Goal: Information Seeking & Learning: Learn about a topic

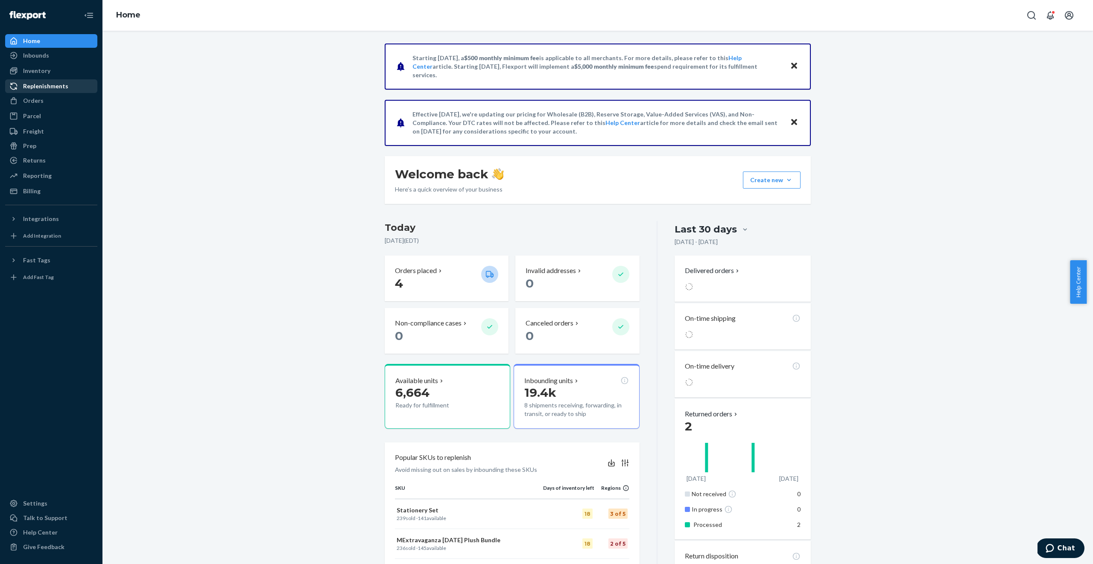
click at [53, 86] on div "Replenishments" at bounding box center [45, 86] width 45 height 9
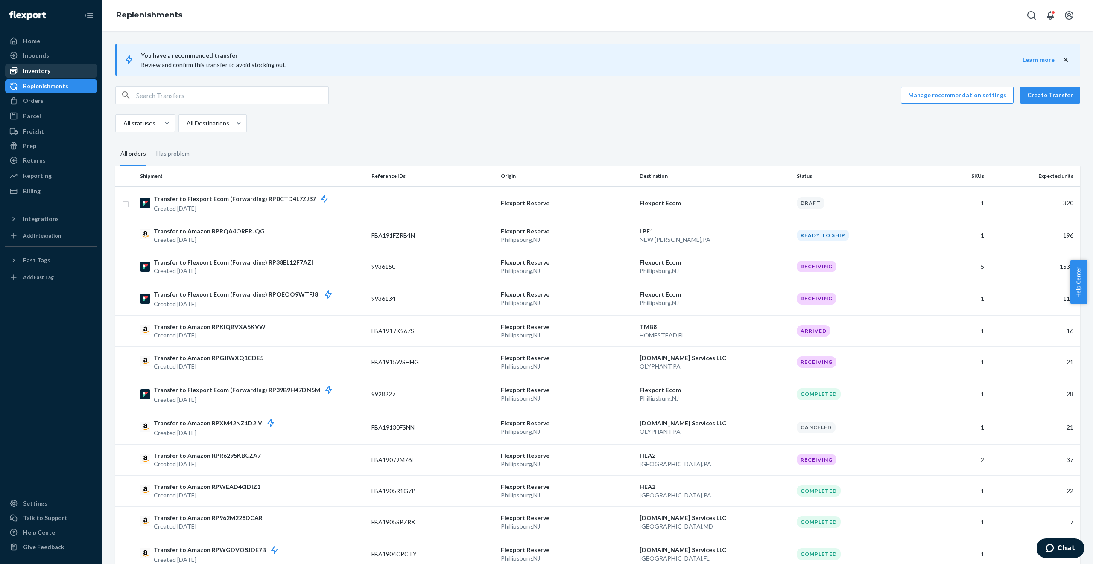
click at [51, 73] on div "Inventory" at bounding box center [51, 71] width 91 height 12
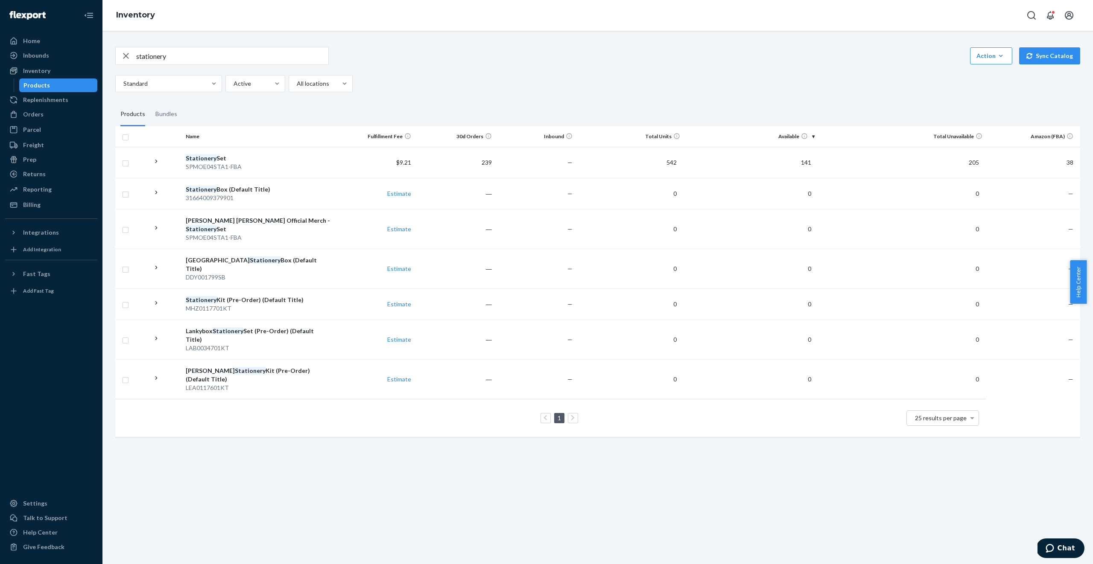
click at [200, 54] on input "stationery" at bounding box center [232, 55] width 192 height 17
type input "mini"
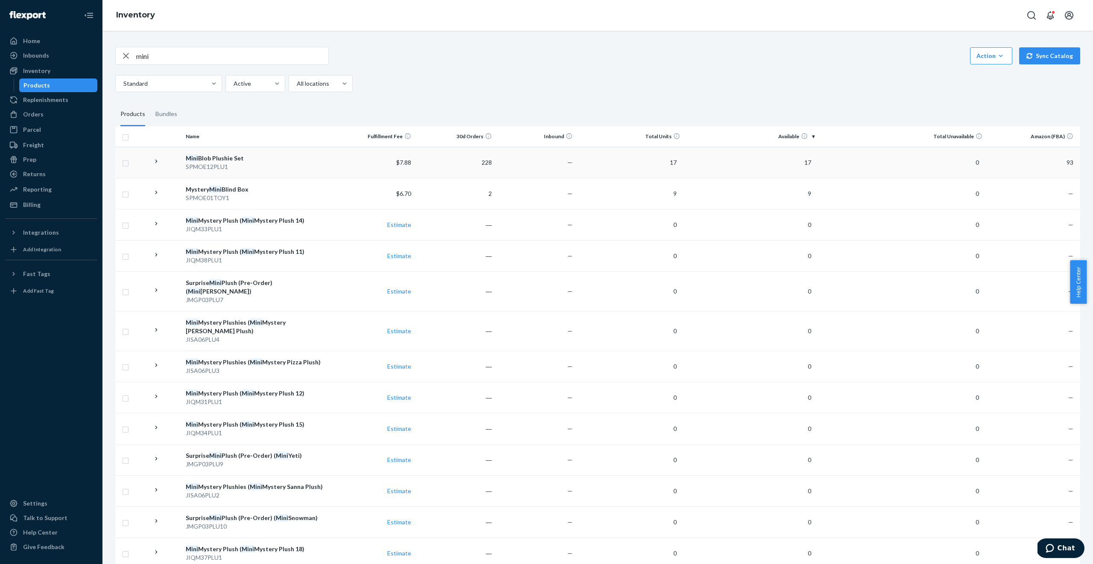
click at [284, 167] on div "SPMOE12PLU1" at bounding box center [258, 167] width 144 height 9
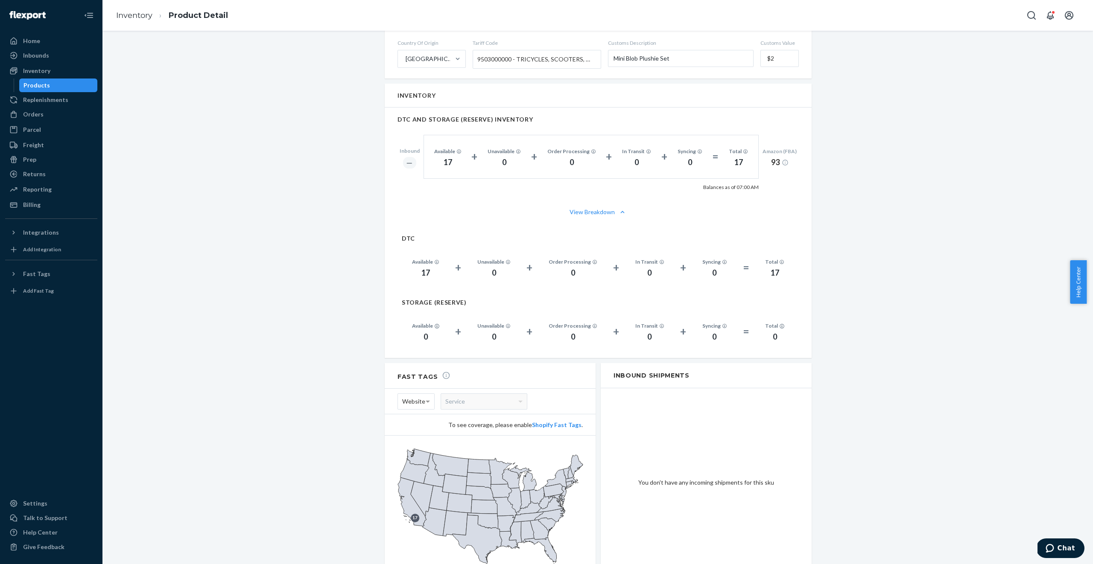
scroll to position [468, 0]
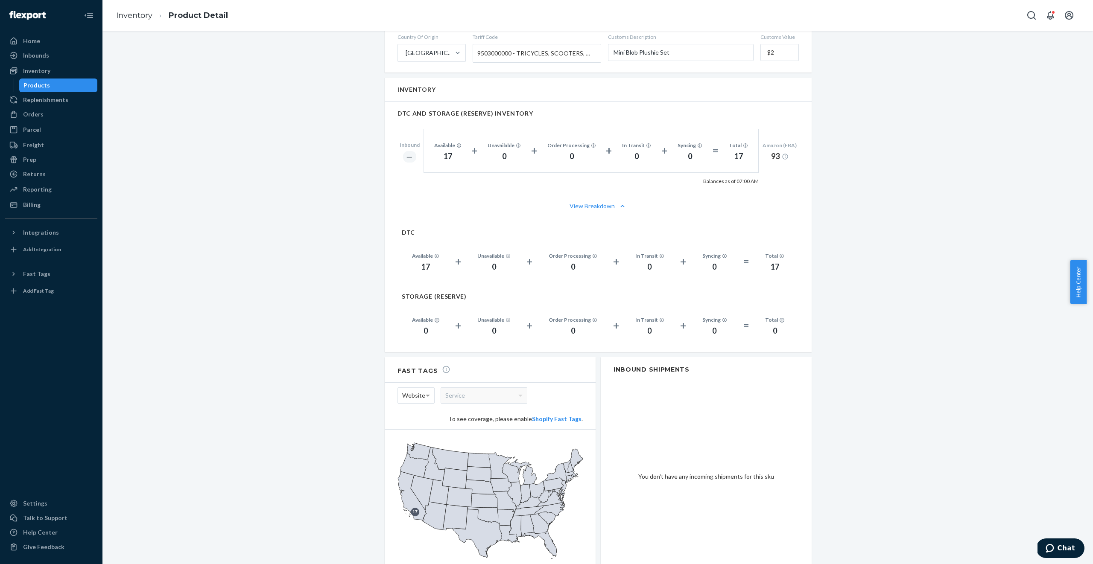
click at [313, 233] on div "Mini Blob Plushie Set Actions Hide Request removal Create inbound identifiers &…" at bounding box center [598, 86] width 978 height 1020
